Goal: Information Seeking & Learning: Learn about a topic

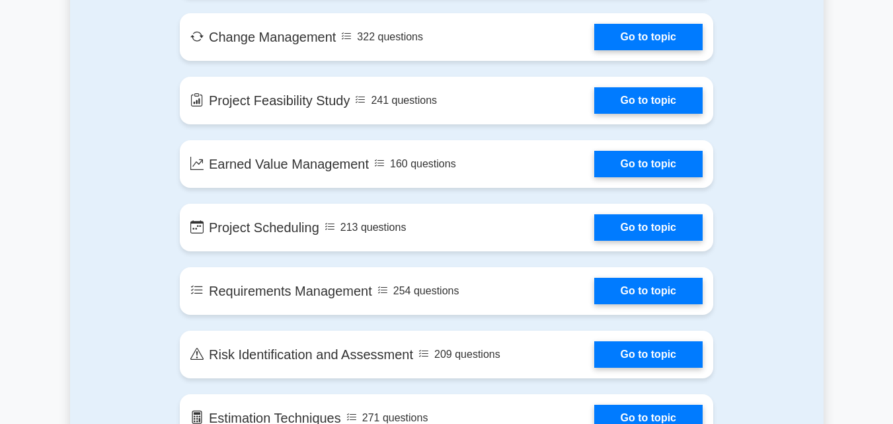
scroll to position [1613, 0]
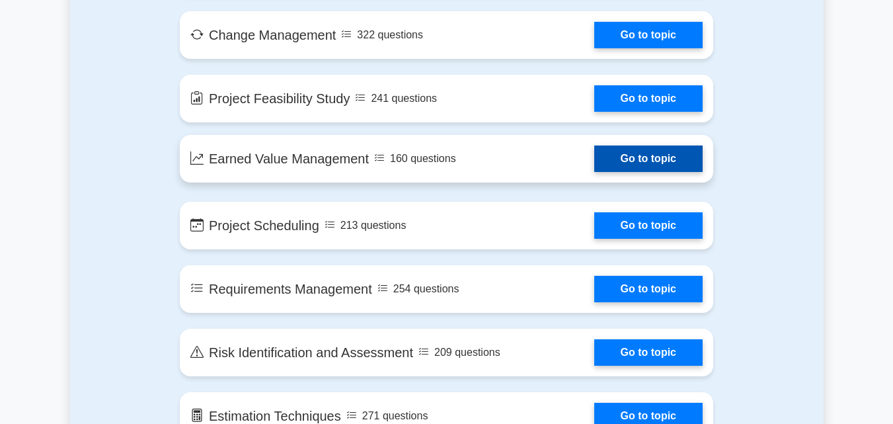
click at [655, 161] on link "Go to topic" at bounding box center [648, 158] width 108 height 26
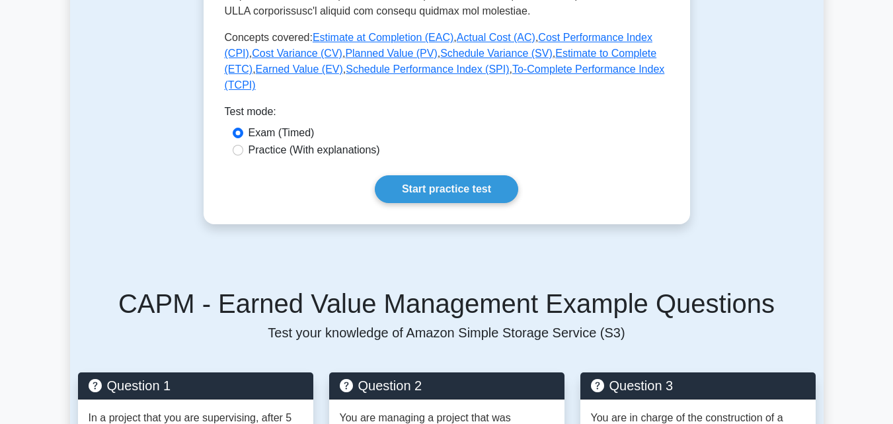
scroll to position [687, 0]
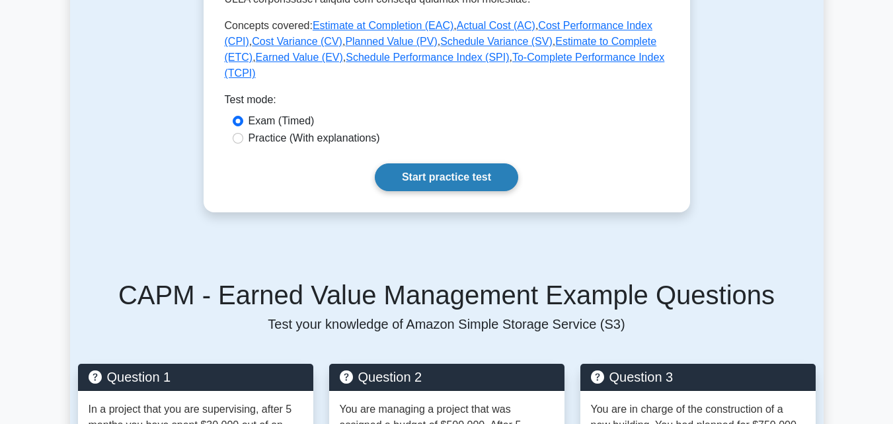
click at [436, 163] on link "Start practice test" at bounding box center [446, 177] width 143 height 28
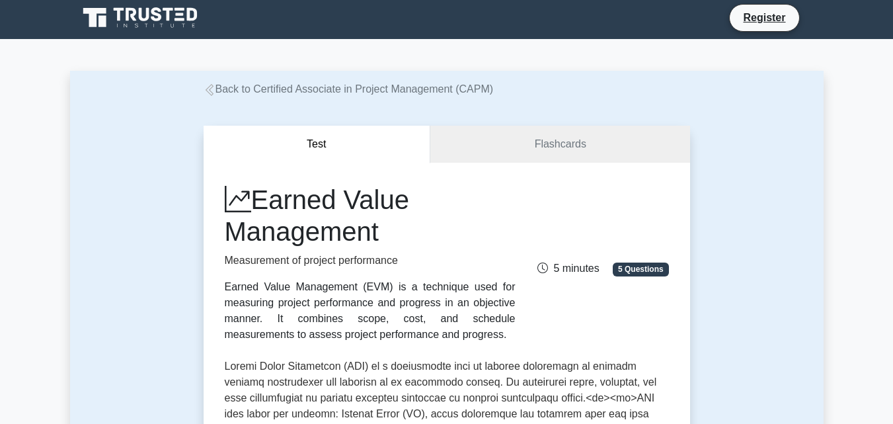
scroll to position [0, 0]
